Goal: Task Accomplishment & Management: Manage account settings

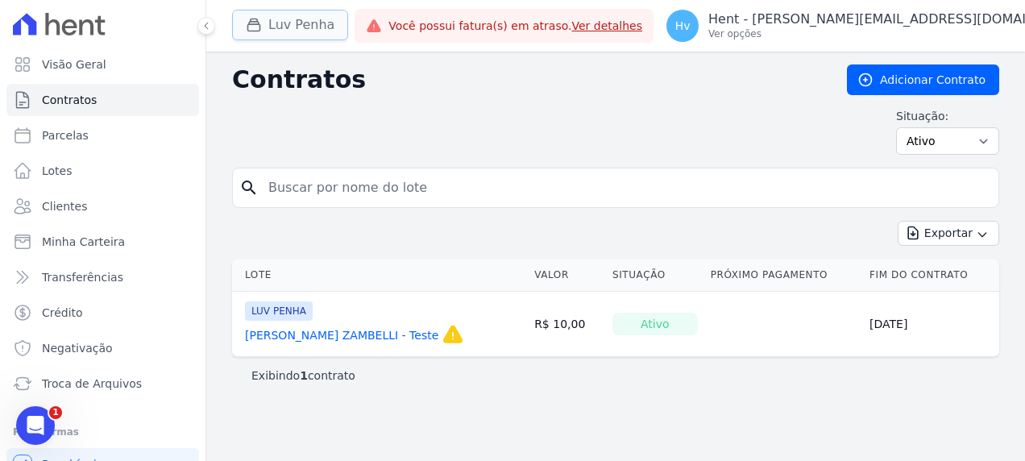
click at [278, 25] on button "Luv Penha" at bounding box center [290, 25] width 116 height 31
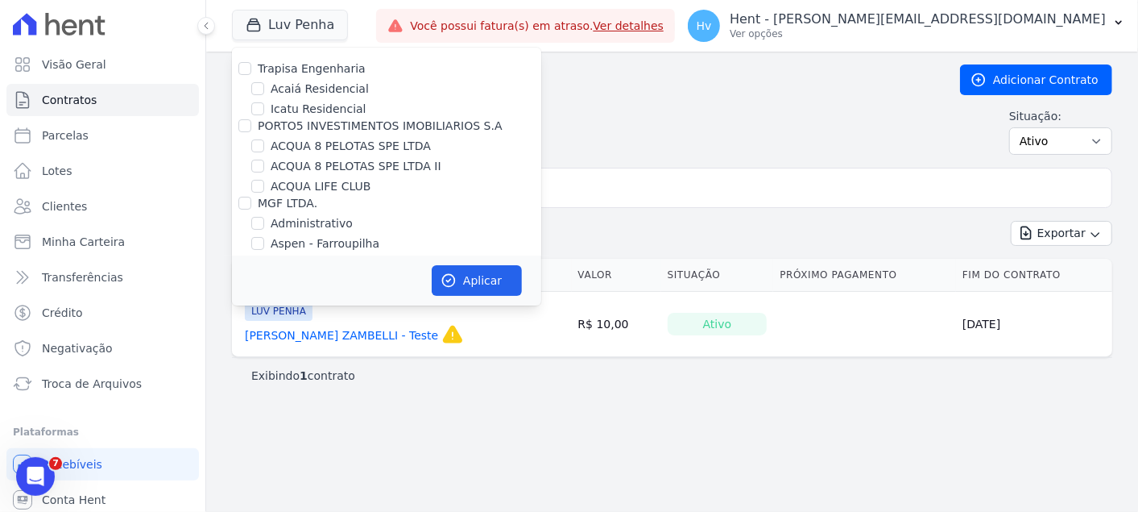
drag, startPoint x: 1021, startPoint y: 10, endPoint x: 564, endPoint y: 456, distance: 638.6
click at [537, 460] on div "Contratos Adicionar Contrato Situação: Ativo Todos Pausado Distratado Rascunho …" at bounding box center [672, 282] width 932 height 460
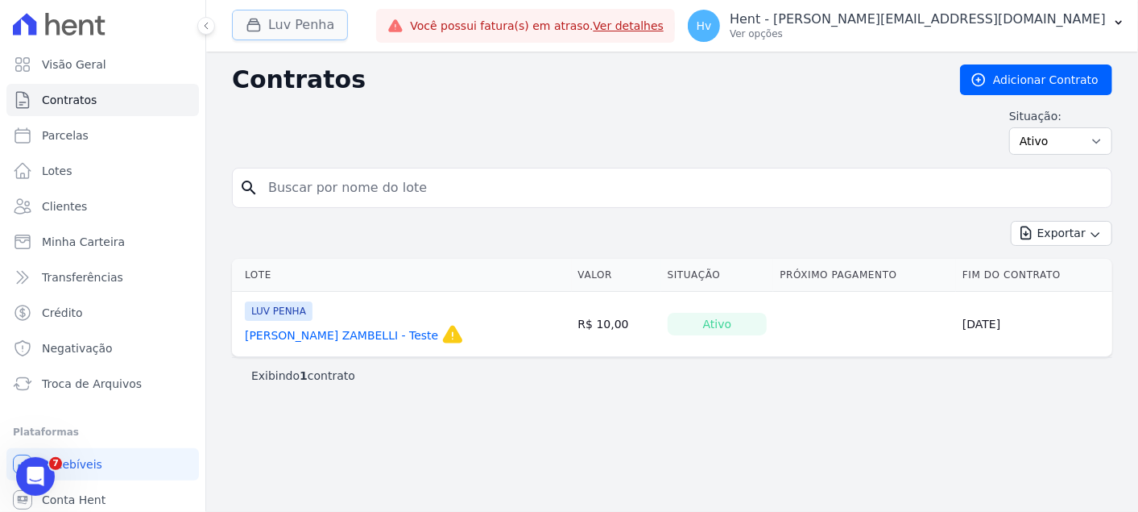
click at [284, 20] on button "Luv Penha" at bounding box center [290, 25] width 116 height 31
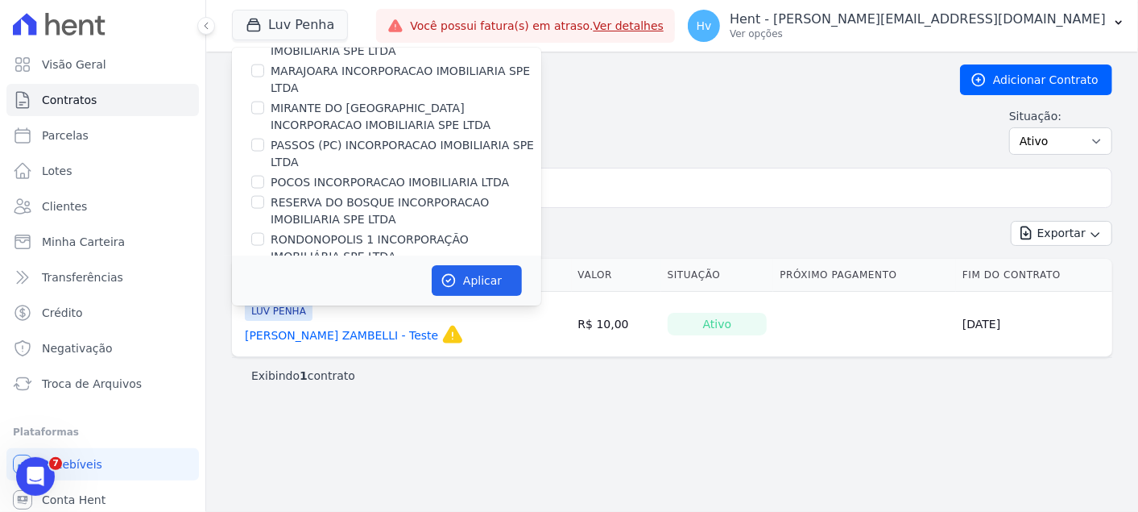
scroll to position [9839, 0]
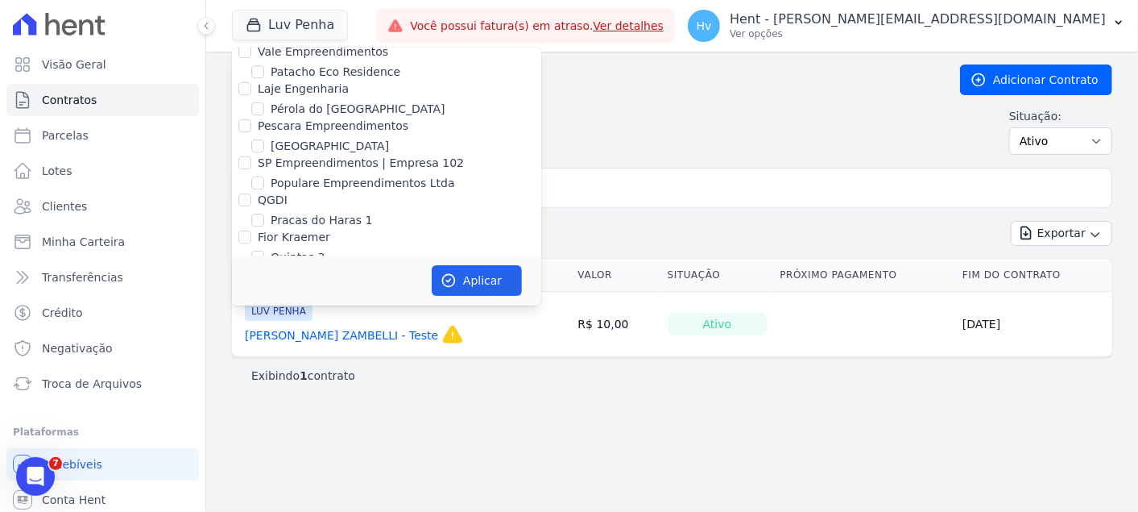
click at [351, 400] on label "Reserva [GEOGRAPHIC_DATA]" at bounding box center [355, 408] width 168 height 17
click at [264, 402] on input "Reserva [GEOGRAPHIC_DATA]" at bounding box center [257, 408] width 13 height 13
checkbox input "true"
click at [491, 288] on button "Aplicar" at bounding box center [477, 280] width 90 height 31
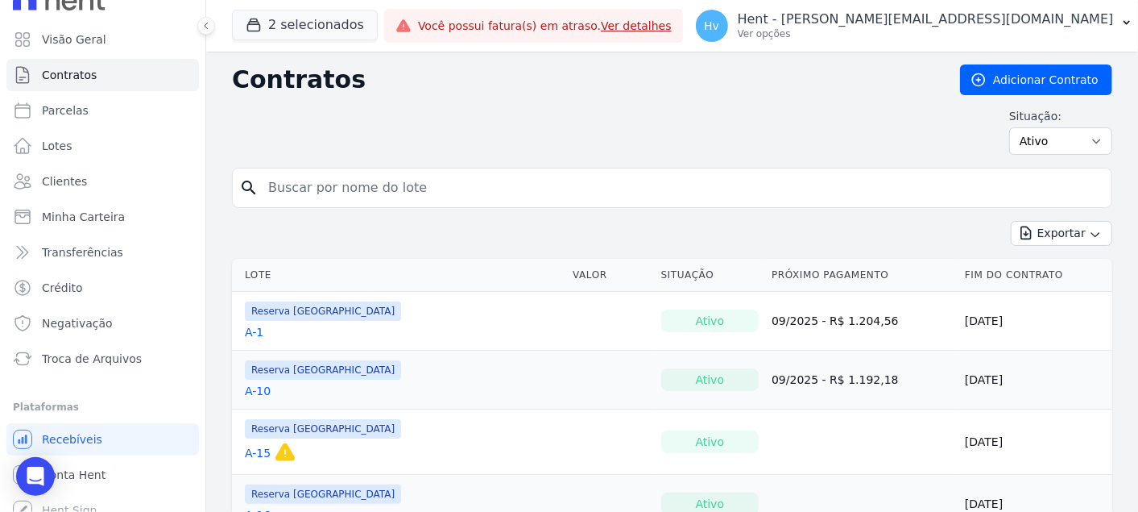
scroll to position [39, 0]
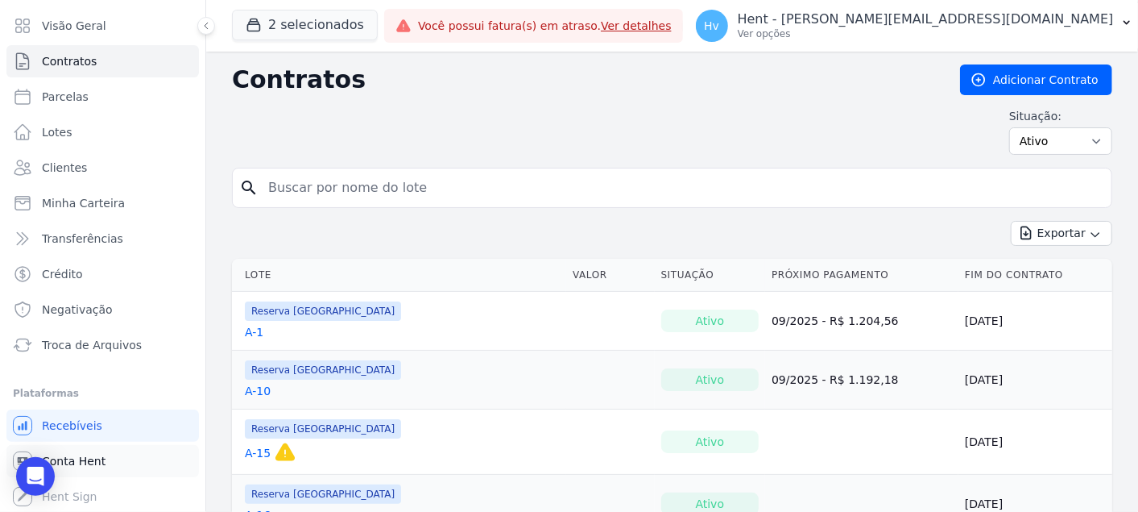
click at [97, 460] on span "Conta Hent" at bounding box center [74, 461] width 64 height 16
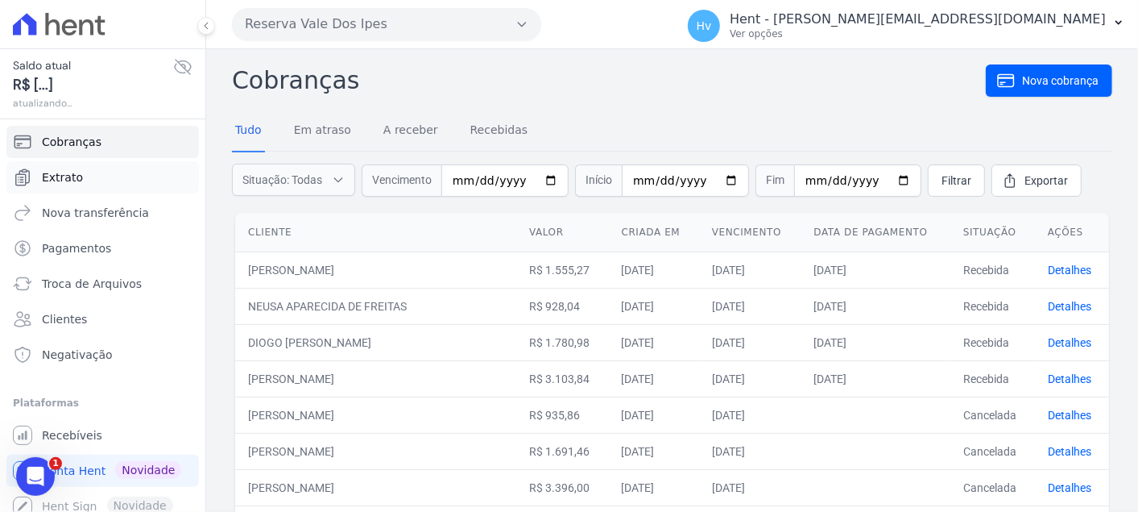
click at [83, 178] on link "Extrato" at bounding box center [102, 177] width 193 height 32
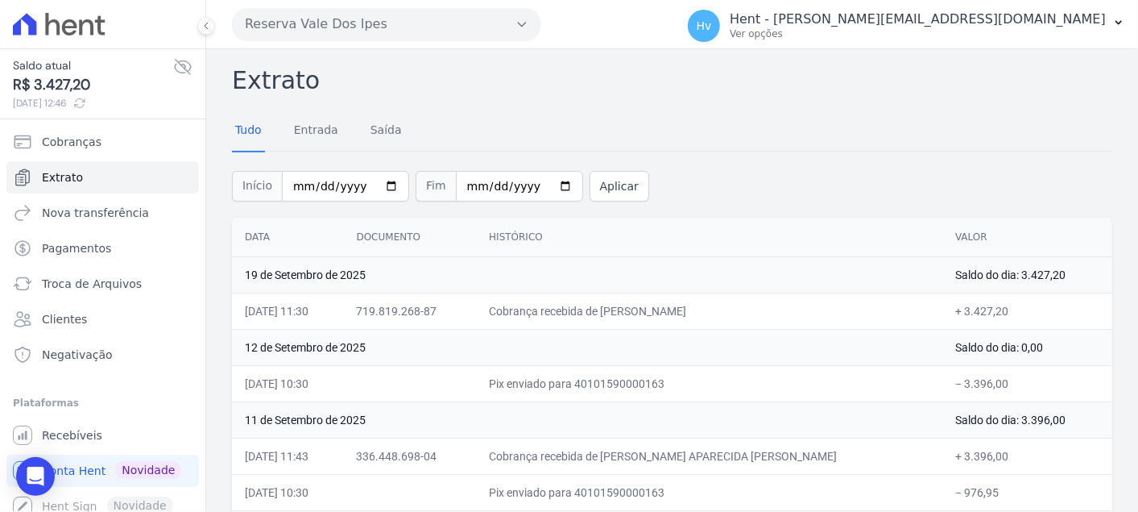
drag, startPoint x: 653, startPoint y: 303, endPoint x: 715, endPoint y: 299, distance: 63.0
click at [715, 299] on td "Cobrança recebida de [PERSON_NAME]" at bounding box center [709, 310] width 466 height 36
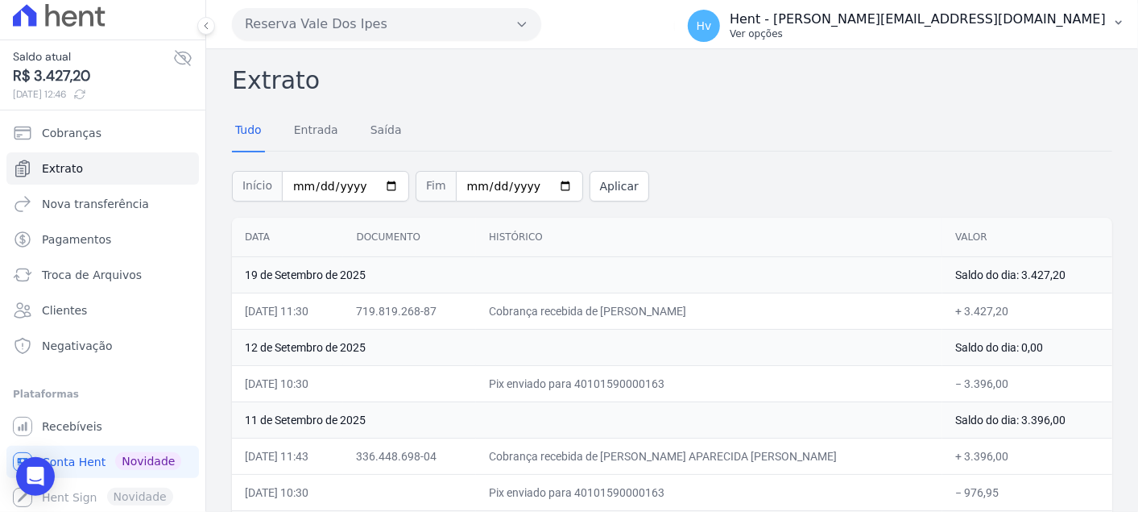
click at [962, 32] on p "Ver opções" at bounding box center [918, 33] width 376 height 13
click at [80, 430] on span "Recebíveis" at bounding box center [72, 426] width 60 height 16
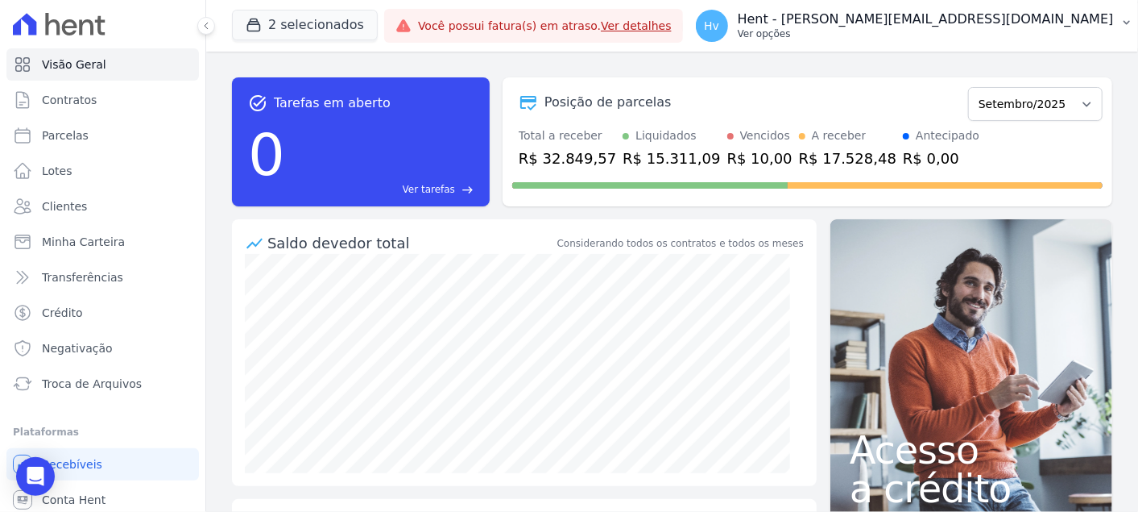
click at [1010, 33] on p "Ver opções" at bounding box center [926, 33] width 376 height 13
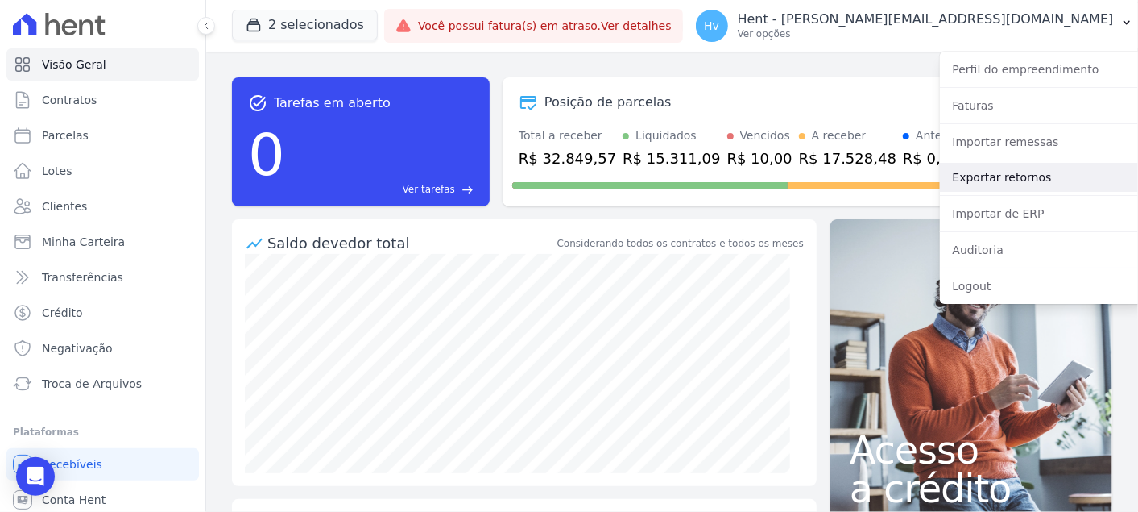
click at [1000, 178] on link "Exportar retornos" at bounding box center [1043, 177] width 206 height 29
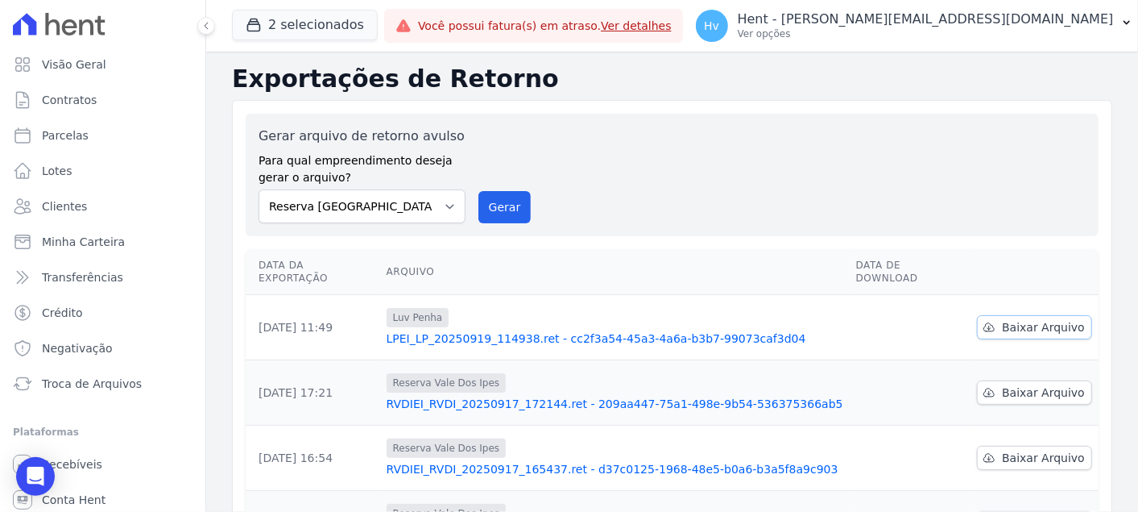
click at [1024, 319] on span "Baixar Arquivo" at bounding box center [1043, 327] width 83 height 16
click at [505, 220] on button "Gerar" at bounding box center [505, 207] width 53 height 32
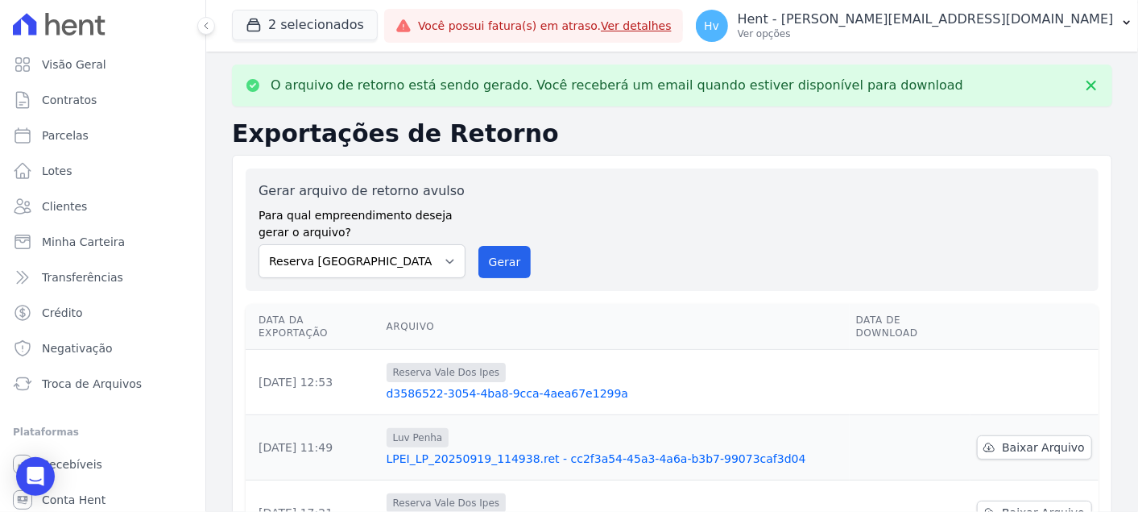
scroll to position [89, 0]
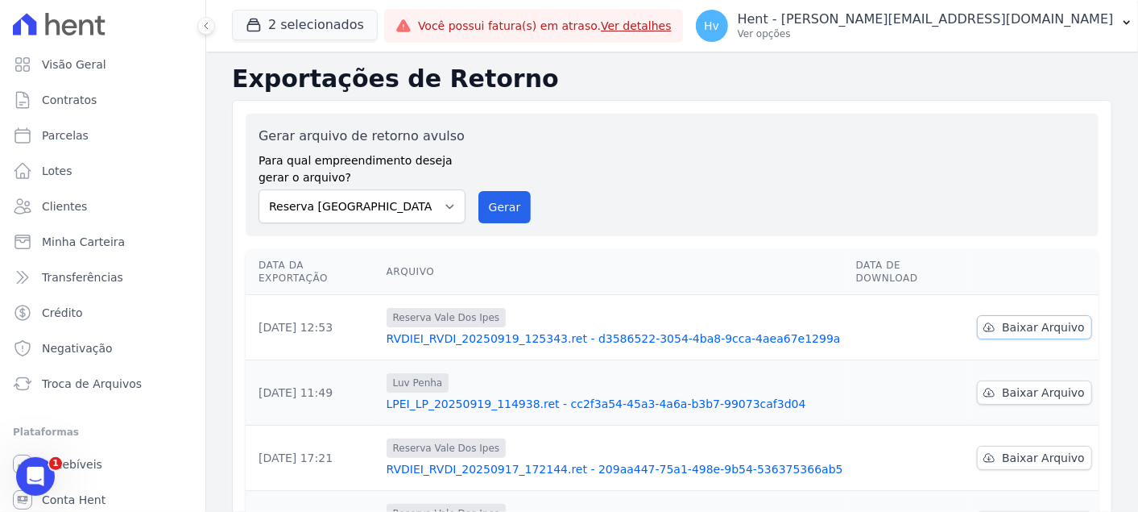
click at [1042, 319] on span "Baixar Arquivo" at bounding box center [1043, 327] width 83 height 16
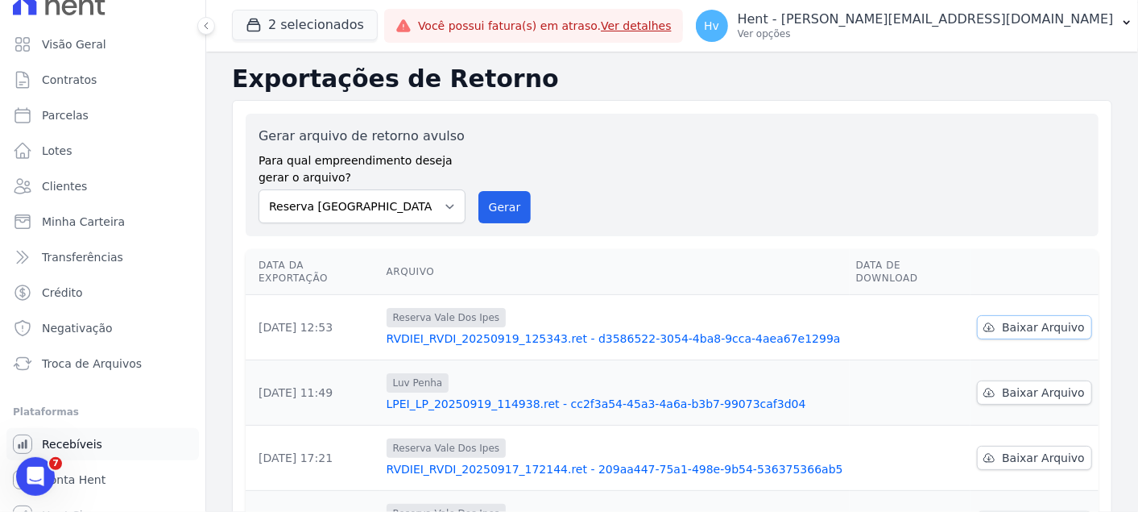
scroll to position [39, 0]
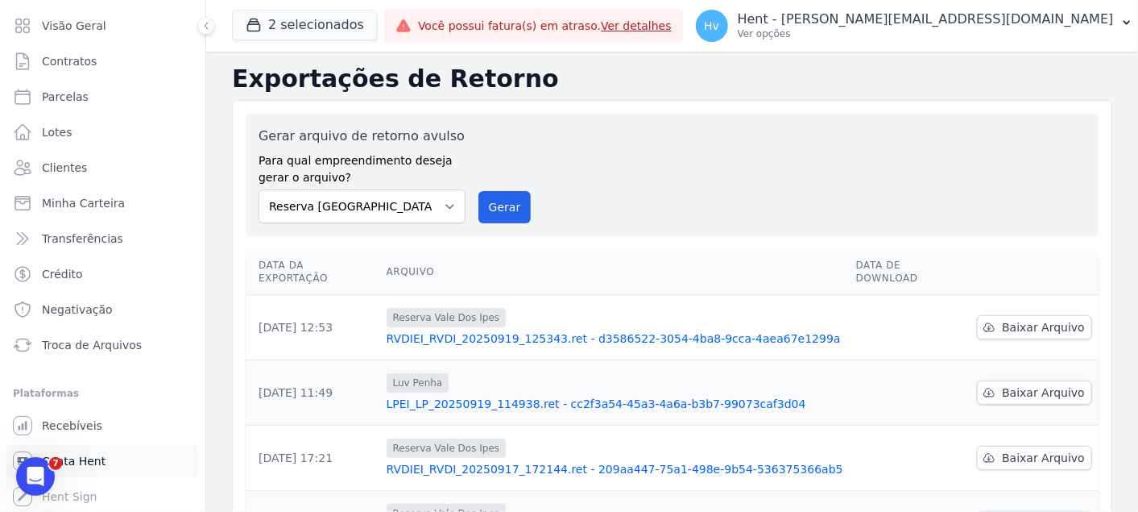
click at [97, 458] on span "Conta Hent" at bounding box center [74, 461] width 64 height 16
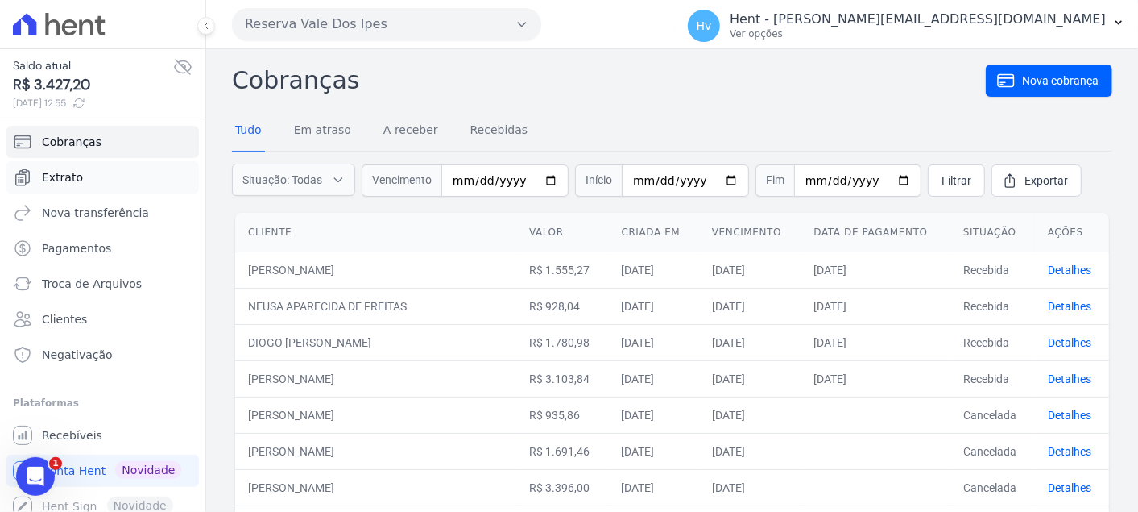
click at [73, 178] on span "Extrato" at bounding box center [62, 177] width 41 height 16
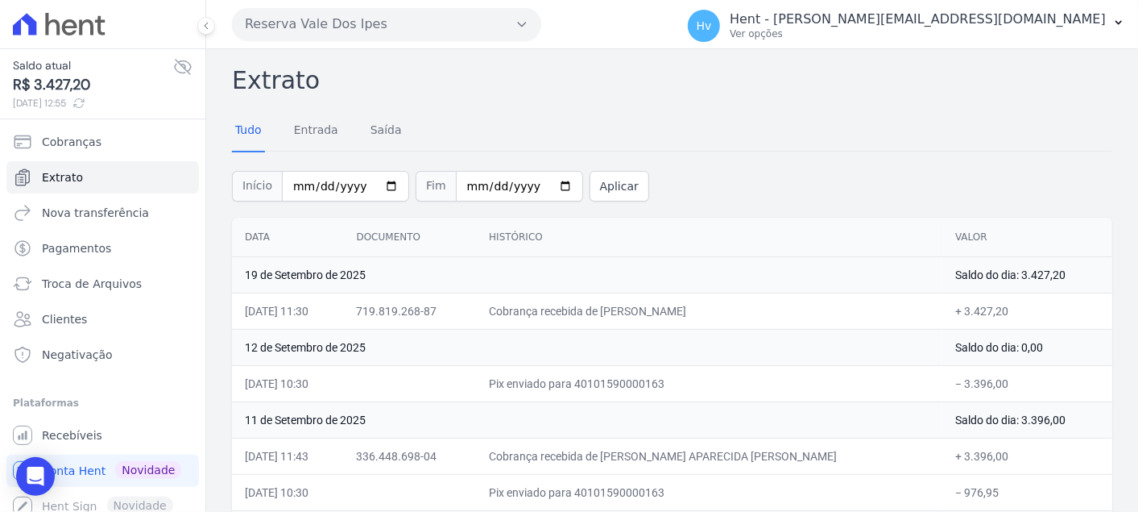
click at [290, 31] on button "Reserva Vale Dos Ipes" at bounding box center [386, 24] width 309 height 32
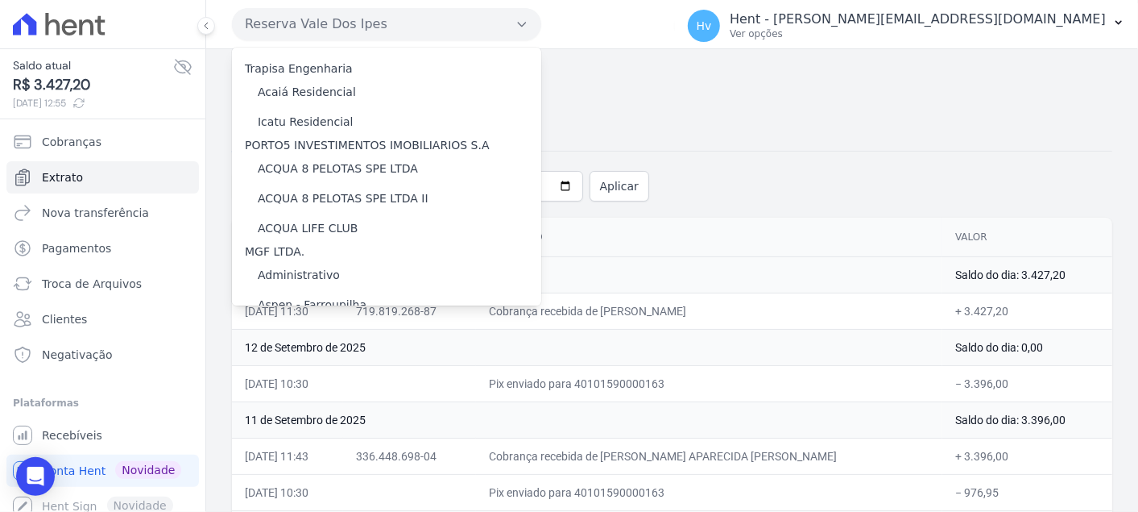
scroll to position [8242, 0]
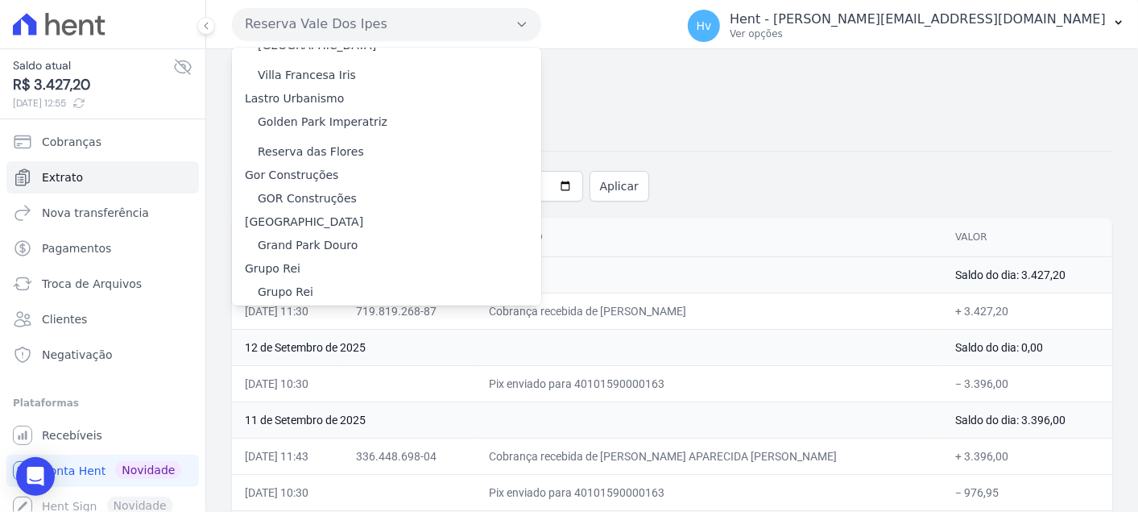
click at [400, 377] on label "HARAS ROYAL RESIDENCE - [GEOGRAPHIC_DATA]" at bounding box center [396, 385] width 276 height 17
click at [0, 0] on input "HARAS ROYAL RESIDENCE - [GEOGRAPHIC_DATA]" at bounding box center [0, 0] width 0 height 0
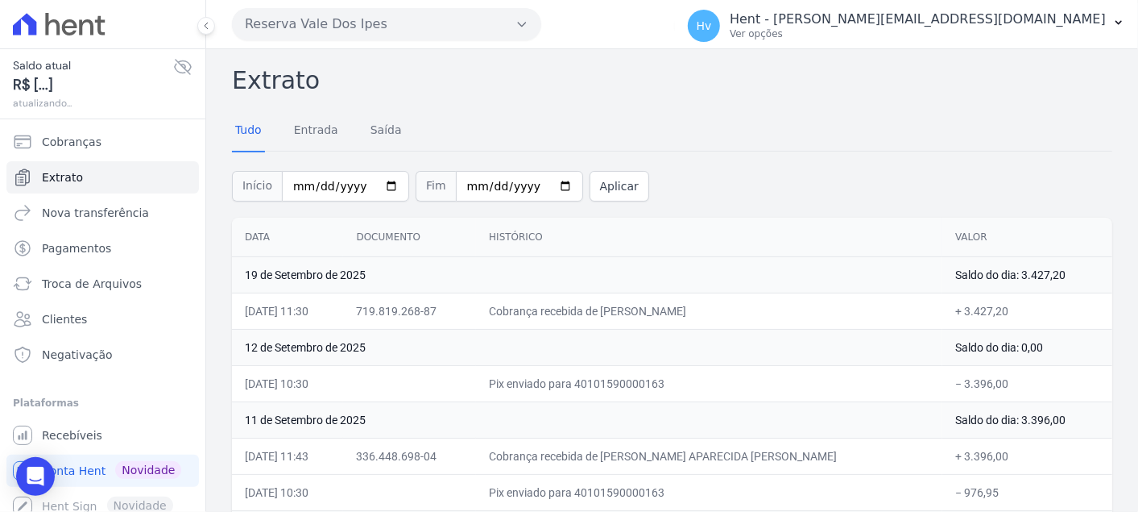
click at [370, 22] on button "Reserva Vale Dos Ipes" at bounding box center [386, 24] width 309 height 32
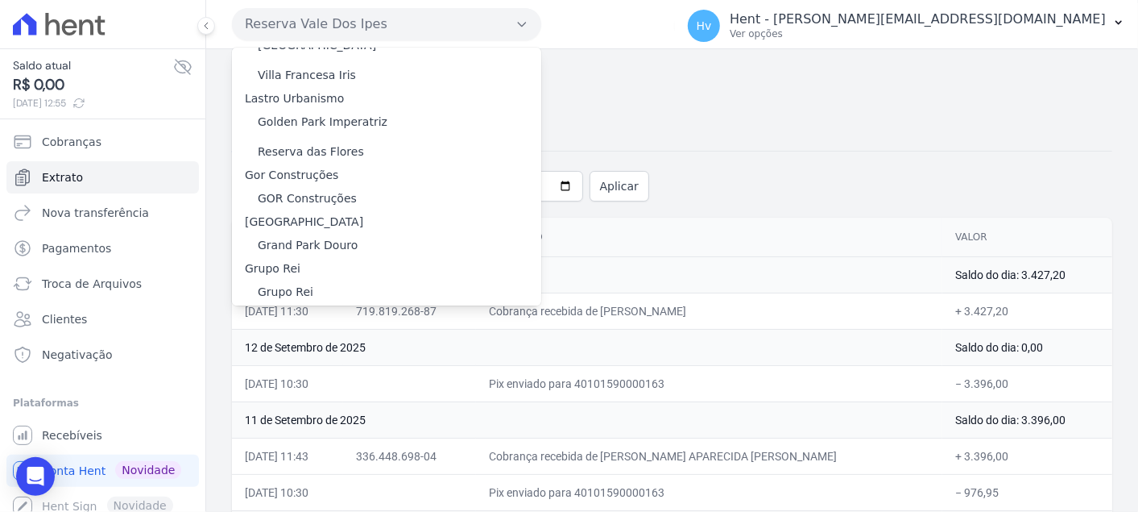
click at [341, 377] on label "HARAS ROYAL RESIDENCE - [GEOGRAPHIC_DATA]" at bounding box center [396, 385] width 276 height 17
click at [0, 0] on input "HARAS ROYAL RESIDENCE - [GEOGRAPHIC_DATA]" at bounding box center [0, 0] width 0 height 0
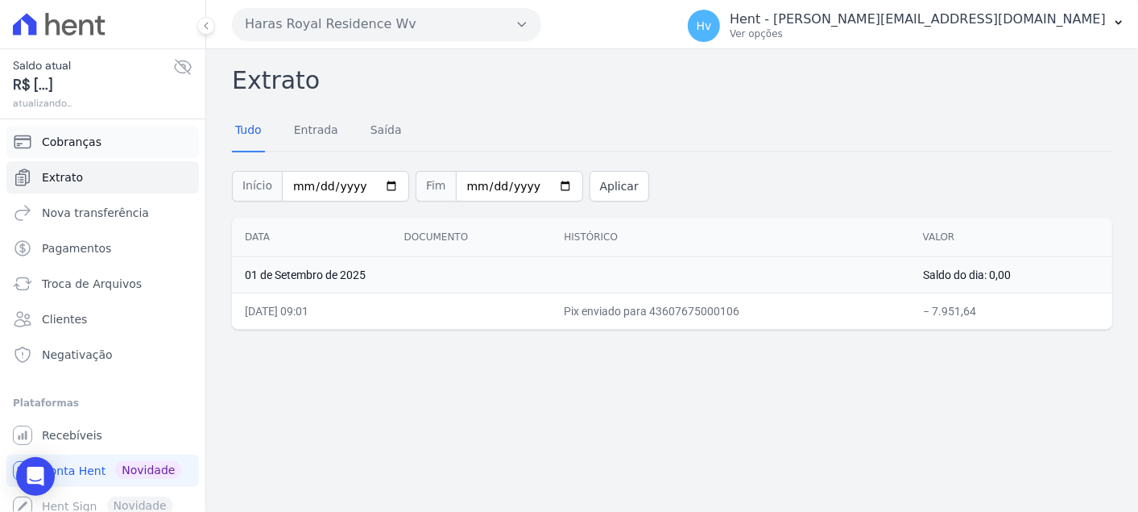
click at [83, 145] on span "Cobranças" at bounding box center [72, 142] width 60 height 16
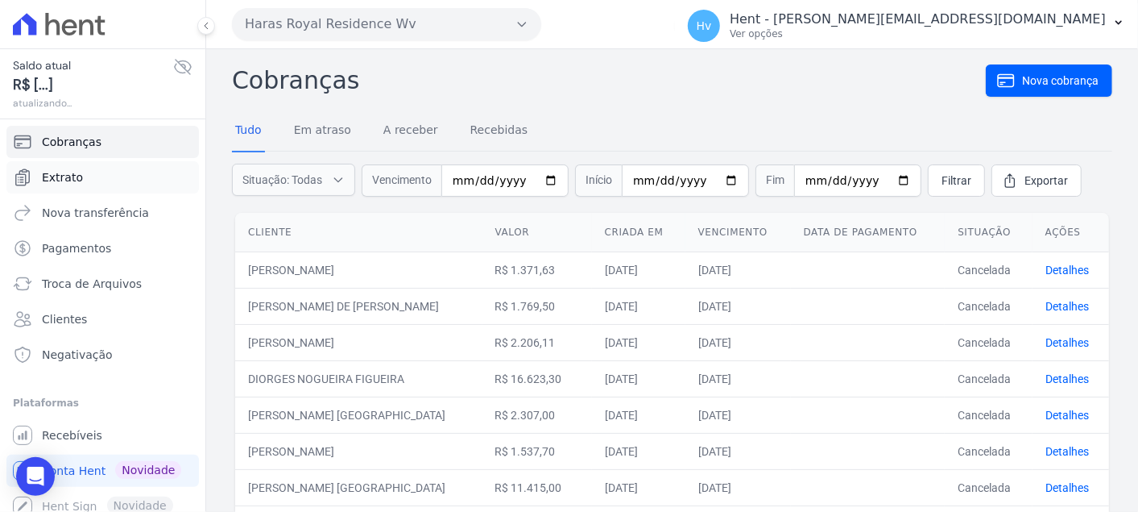
click at [91, 184] on link "Extrato" at bounding box center [102, 177] width 193 height 32
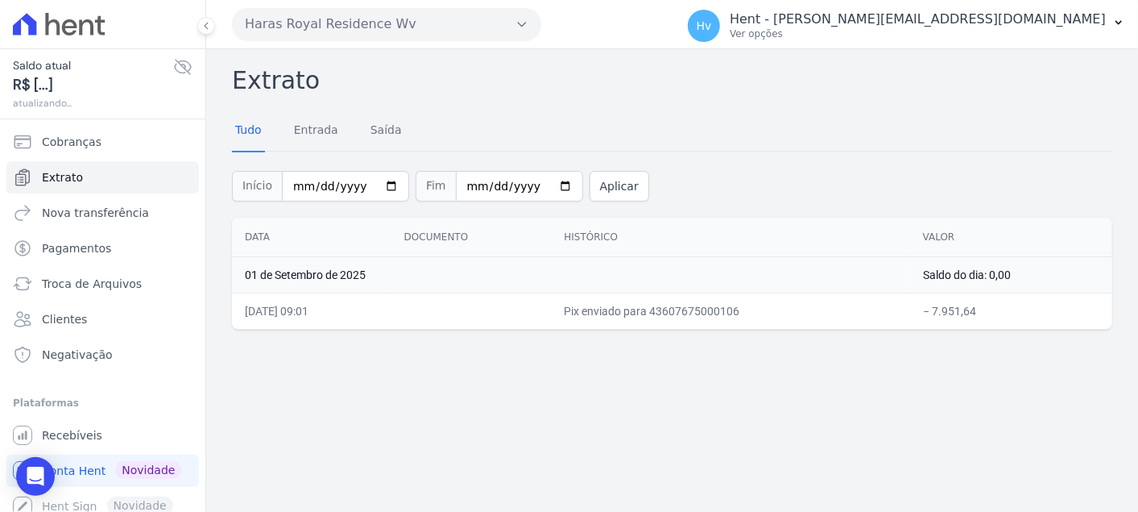
click at [644, 356] on div "Extrato Tudo Entrada Saída Início 2025-09-01 Fim 2025-09-19 Aplicar Data Docume…" at bounding box center [672, 280] width 932 height 462
click at [450, 10] on button "Haras Royal Residence Wv" at bounding box center [386, 24] width 309 height 32
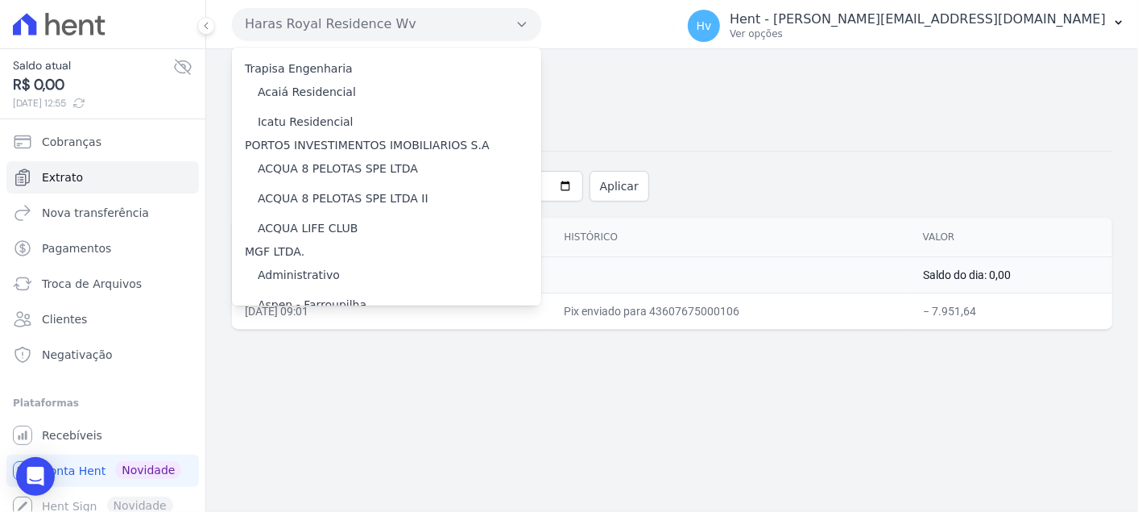
scroll to position [8242, 0]
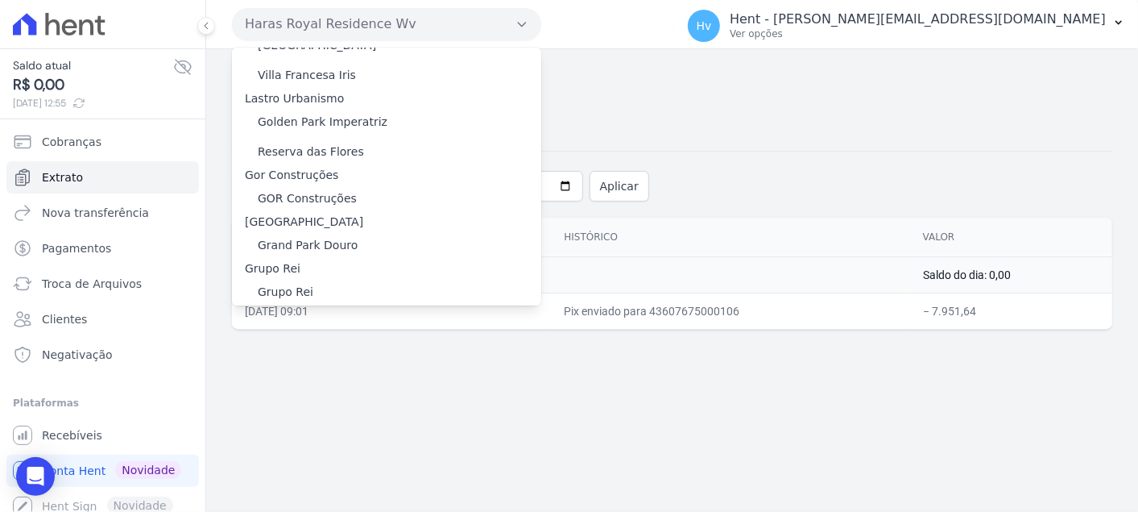
click at [342, 407] on label "HARAS ROYAL URBANISMO" at bounding box center [333, 415] width 151 height 17
click at [0, 0] on input "HARAS ROYAL URBANISMO" at bounding box center [0, 0] width 0 height 0
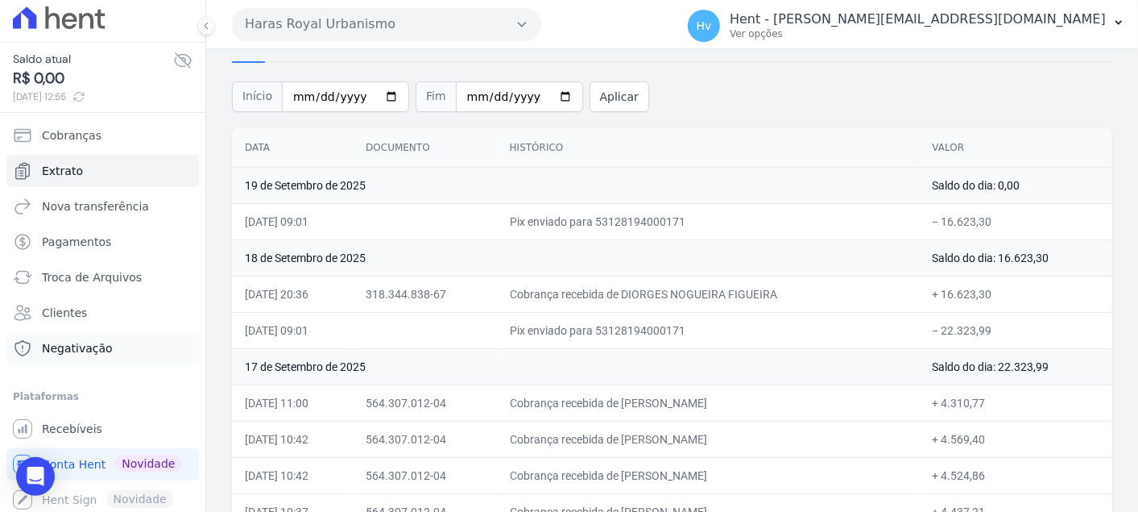
scroll to position [9, 0]
click at [113, 264] on link "Troca de Arquivos" at bounding box center [102, 275] width 193 height 32
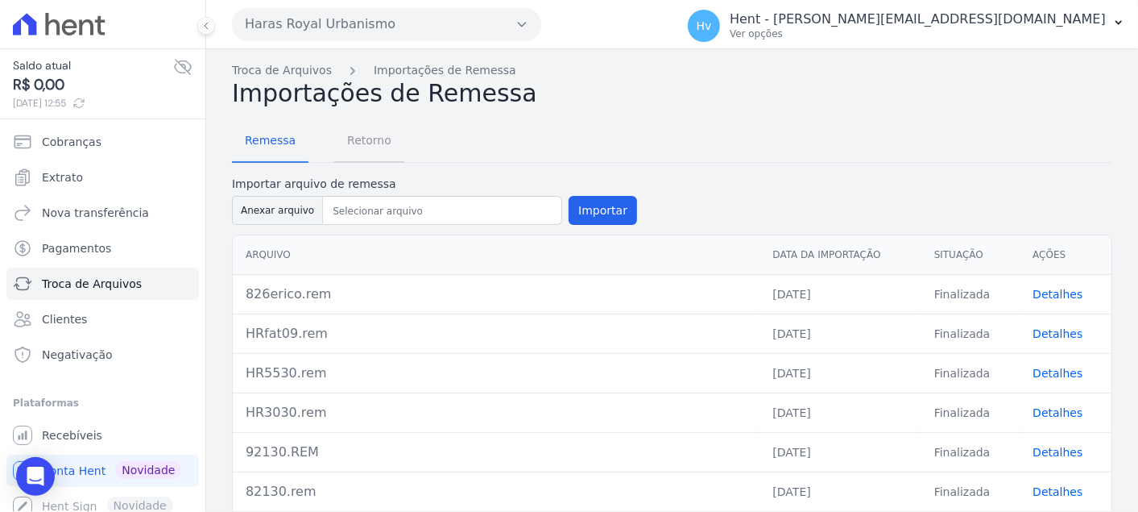
click at [367, 137] on span "Retorno" at bounding box center [370, 140] width 64 height 32
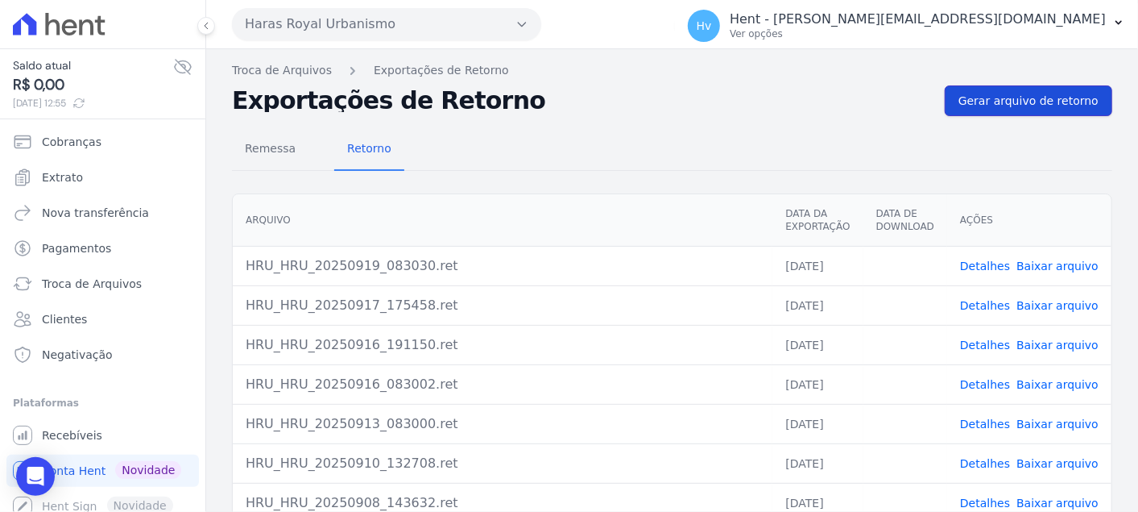
click at [1017, 101] on span "Gerar arquivo de retorno" at bounding box center [1029, 101] width 140 height 16
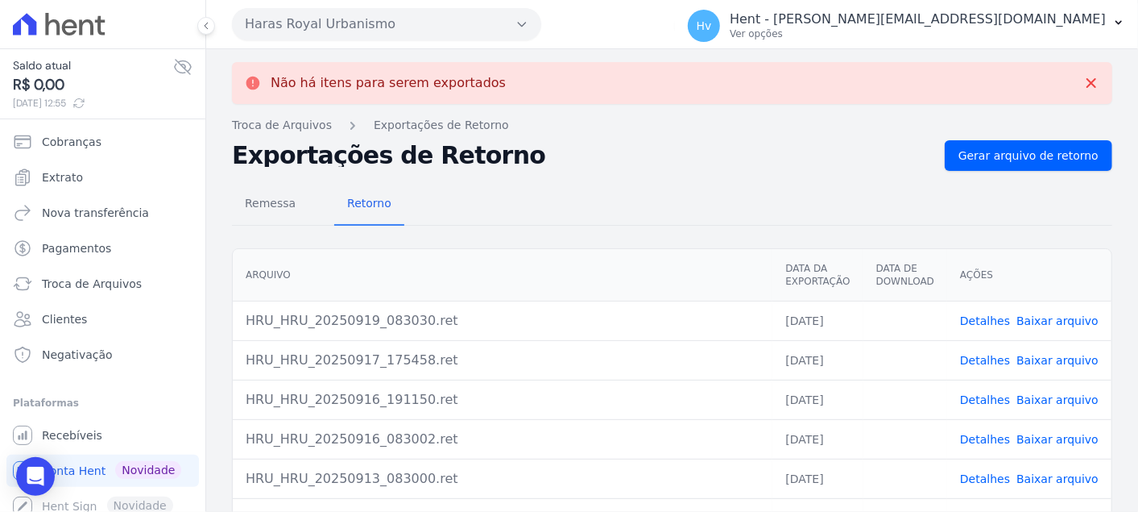
click at [1059, 321] on link "Baixar arquivo" at bounding box center [1058, 320] width 82 height 13
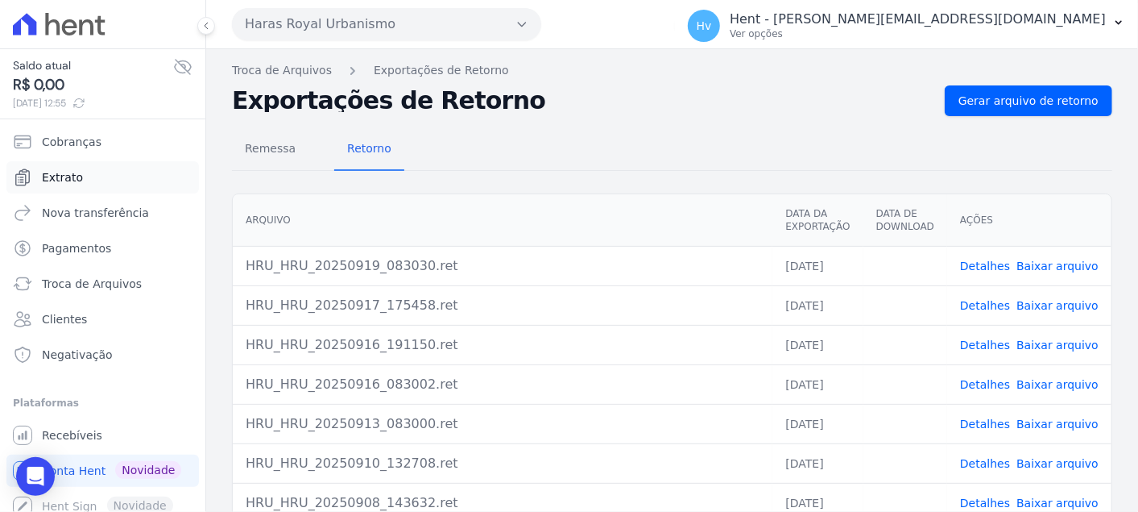
click at [83, 178] on link "Extrato" at bounding box center [102, 177] width 193 height 32
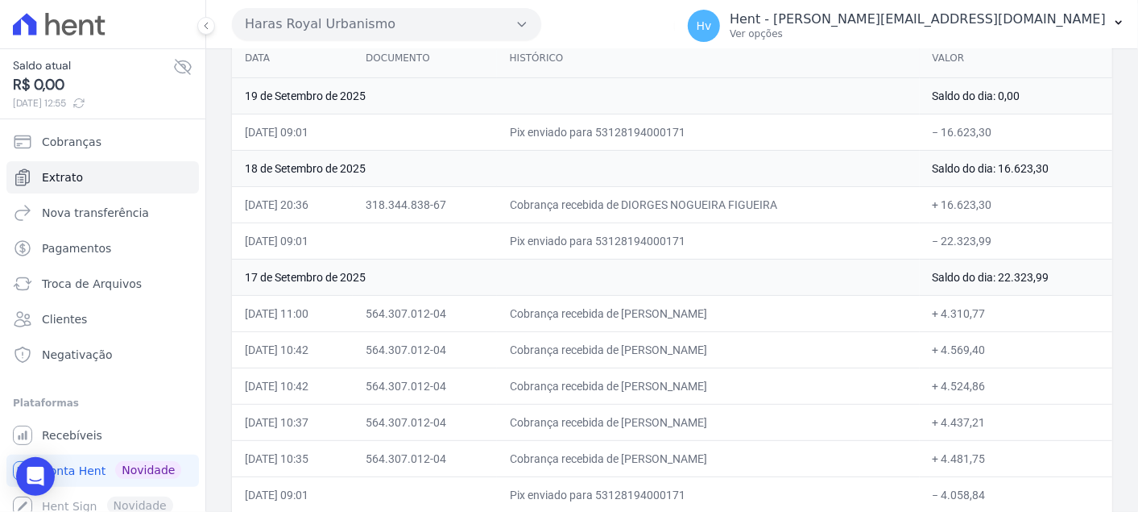
scroll to position [268, 0]
